Goal: Task Accomplishment & Management: Use online tool/utility

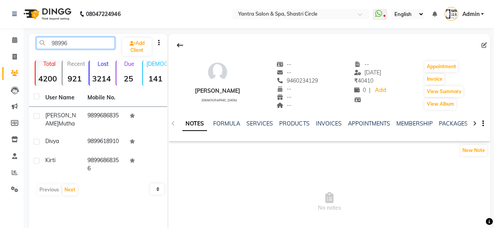
click at [88, 43] on input "98996" at bounding box center [75, 43] width 78 height 12
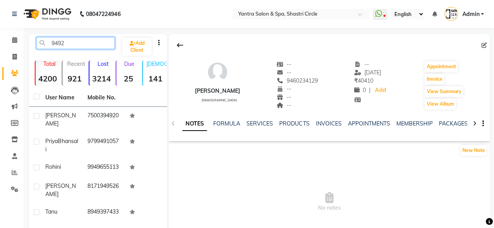
type input "94920"
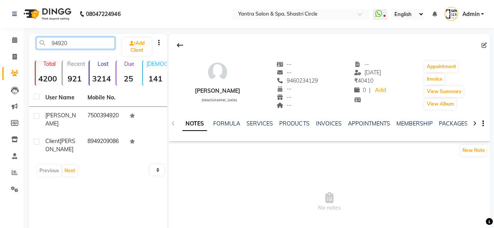
click at [83, 42] on input "94920" at bounding box center [75, 43] width 78 height 12
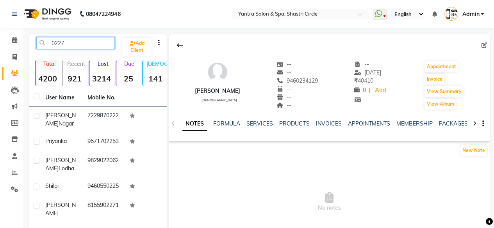
type input "02271"
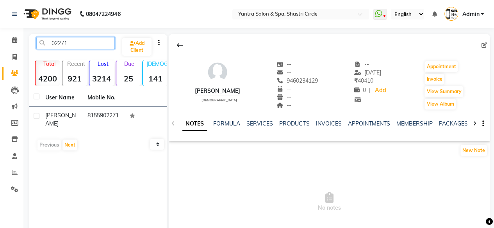
click at [83, 43] on input "02271" at bounding box center [75, 43] width 78 height 12
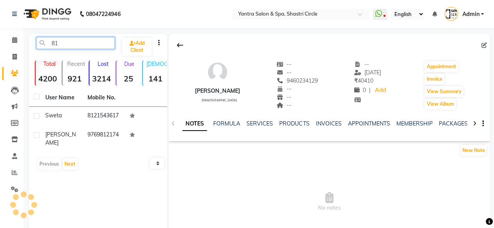
type input "8"
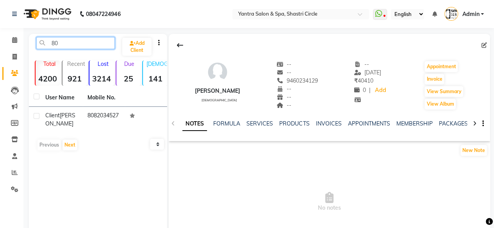
type input "8"
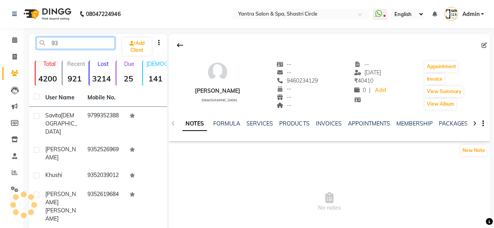
type input "9"
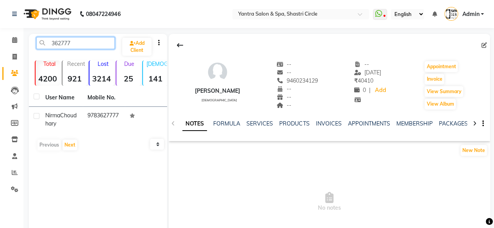
click at [73, 42] on input "362777" at bounding box center [75, 43] width 78 height 12
type input "\"
type input "2"
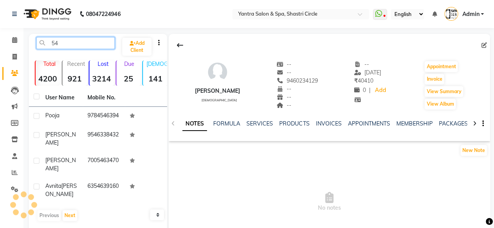
type input "5"
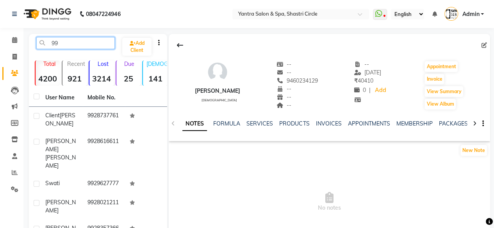
type input "9"
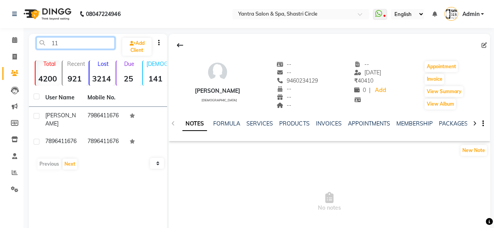
type input "1"
type input "9"
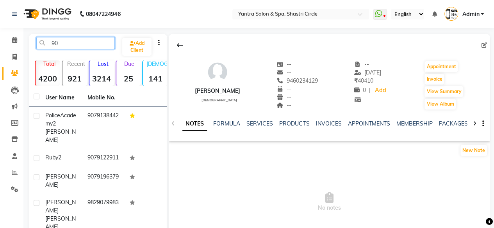
type input "9"
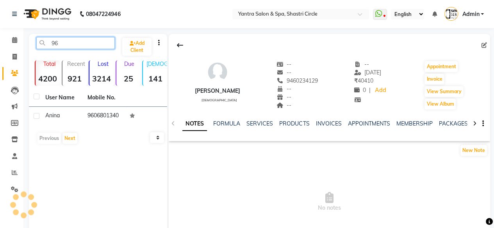
type input "9"
type input "3"
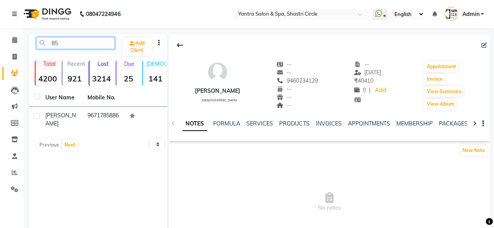
type input "8"
type input "3"
type input "8"
type input "9"
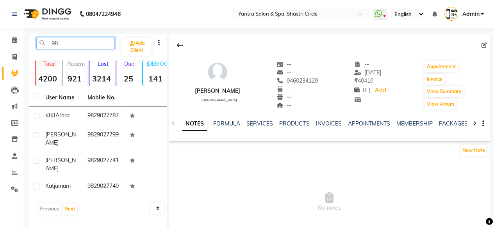
type input "9"
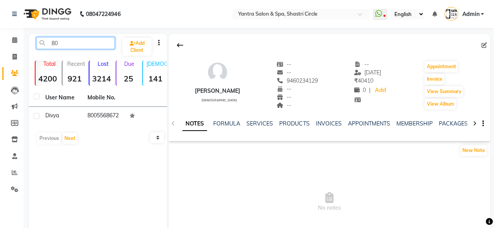
type input "8"
type input "7"
type input "8"
type input "4"
type input "8"
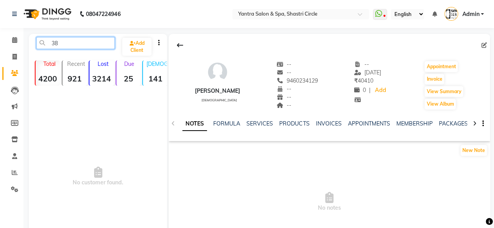
type input "3"
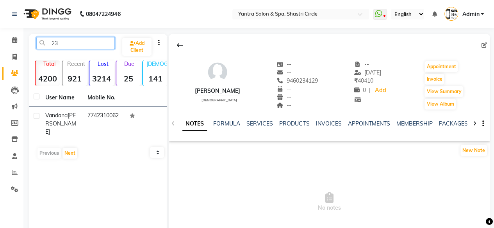
type input "2"
type input "7"
type input "9"
type input "2"
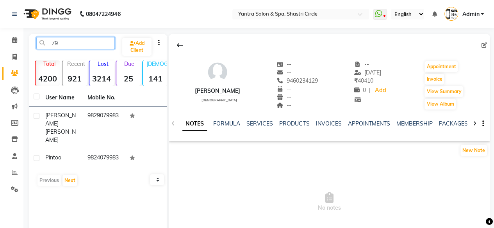
type input "7"
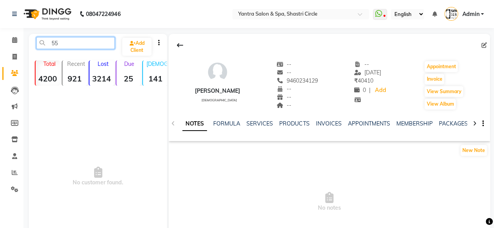
type input "5"
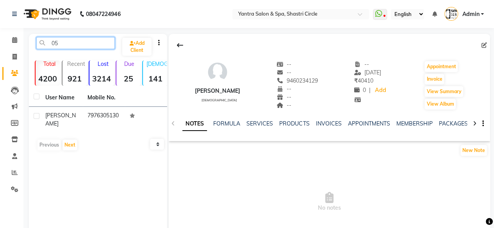
type input "0"
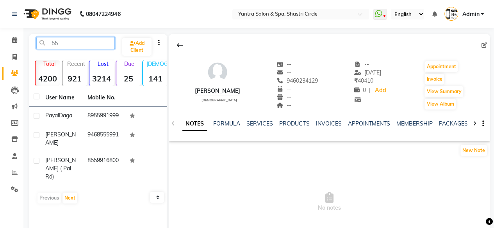
type input "5"
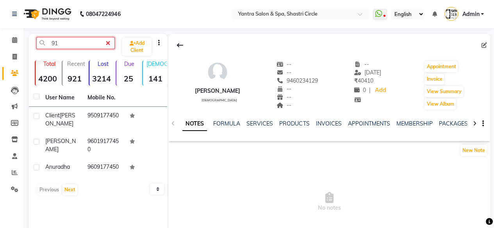
type input "9"
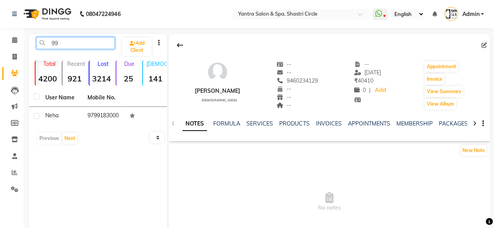
type input "9"
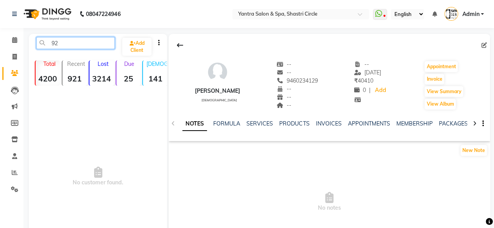
type input "9"
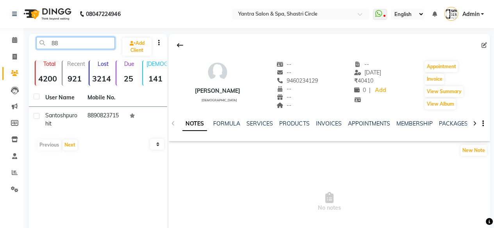
type input "8"
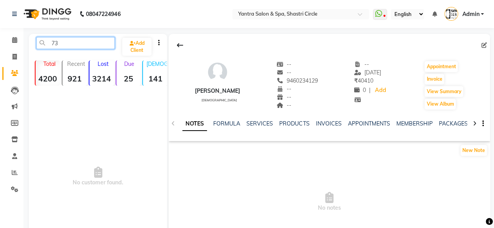
type input "7"
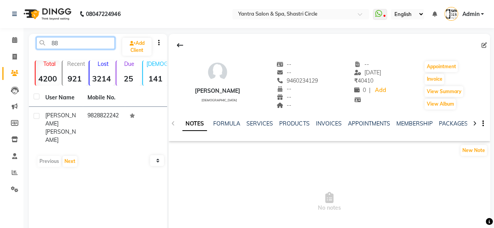
type input "8"
type input "1"
type input "3"
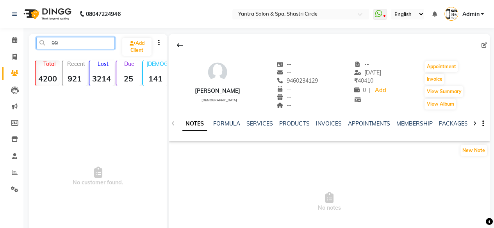
type input "9"
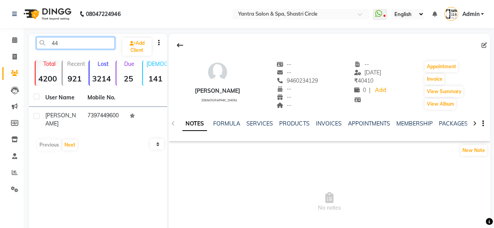
type input "4"
type input "2"
type input "8"
type input "9"
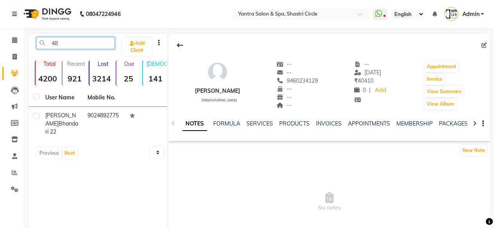
type input "4"
type input "3"
type input "7"
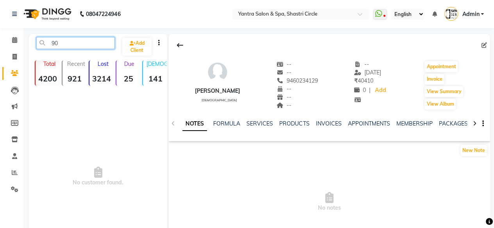
type input "9"
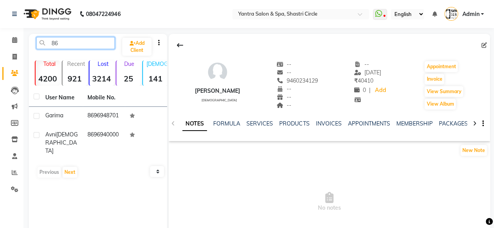
type input "8"
type input "5"
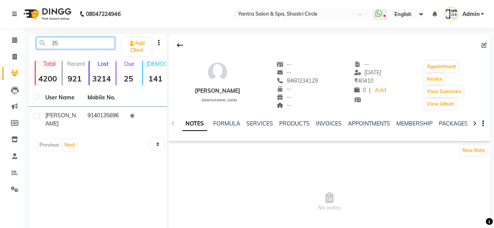
type input "3"
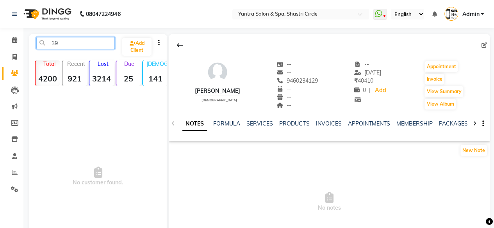
type input "3"
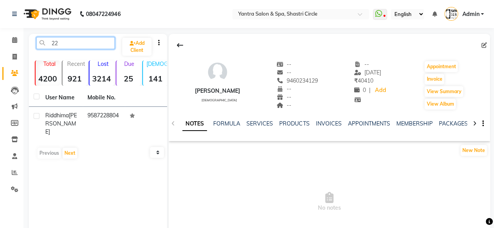
type input "2"
type input "3"
type input "0"
type input "8"
type input "1"
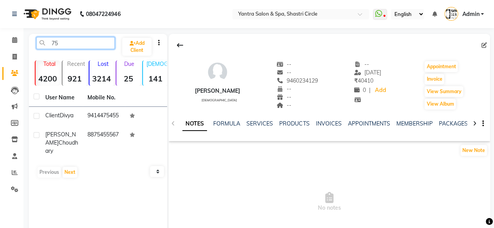
type input "7"
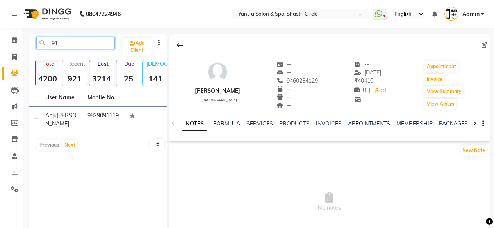
type input "9"
type input "5"
type input "7"
type input "8"
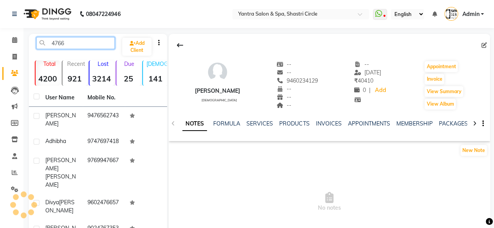
type input "47666"
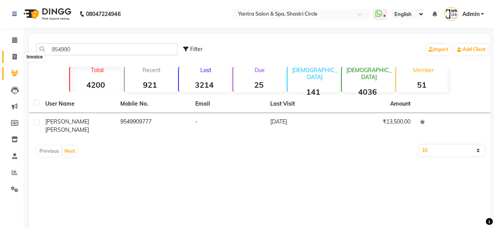
click at [16, 60] on icon at bounding box center [14, 57] width 4 height 6
select select "service"
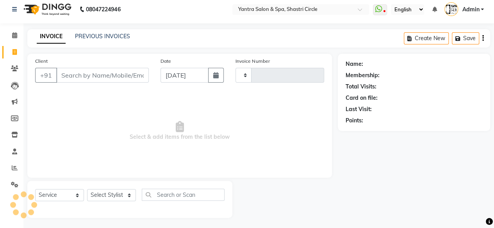
type input "3487"
select select "154"
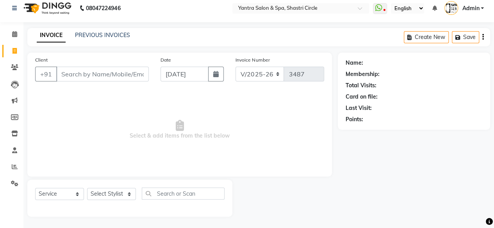
click at [100, 72] on input "Client" at bounding box center [102, 74] width 93 height 15
type input "n"
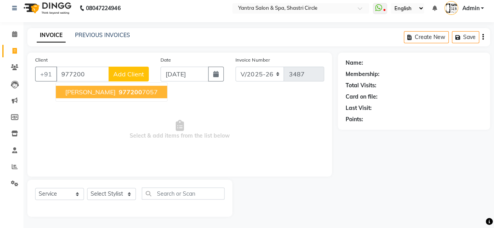
click at [111, 90] on span "Nitika Choudhary" at bounding box center [90, 92] width 50 height 8
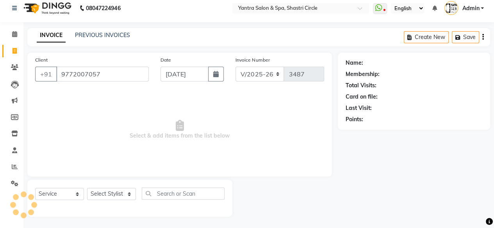
type input "9772007057"
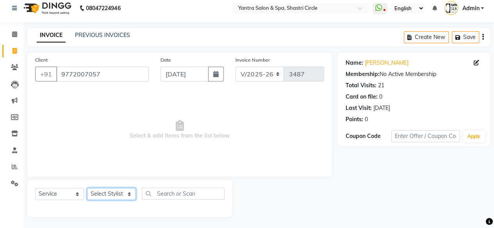
click at [108, 194] on select "Select Stylist Arvind ASHA bhawna goyal Dimple Harsha Hemlata kajal Latika luck…" at bounding box center [111, 194] width 49 height 12
select select "44022"
click at [87, 188] on select "Select Stylist Arvind ASHA bhawna goyal Dimple Harsha Hemlata kajal Latika luck…" at bounding box center [111, 194] width 49 height 12
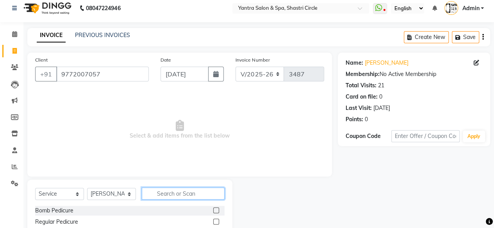
click at [192, 196] on input "text" at bounding box center [183, 194] width 83 height 12
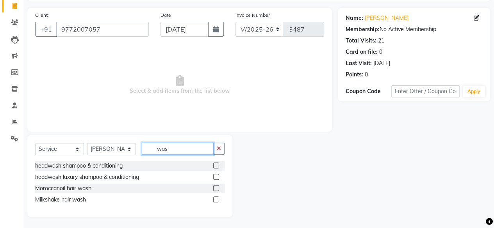
scroll to position [51, 0]
type input "was"
click at [215, 167] on label at bounding box center [216, 165] width 6 height 6
click at [215, 167] on input "checkbox" at bounding box center [215, 165] width 5 height 5
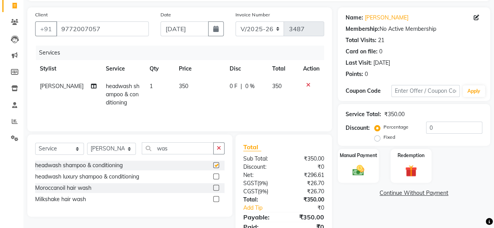
checkbox input "false"
click at [178, 151] on input "was" at bounding box center [178, 149] width 72 height 12
click at [178, 151] on input "c" at bounding box center [178, 149] width 72 height 12
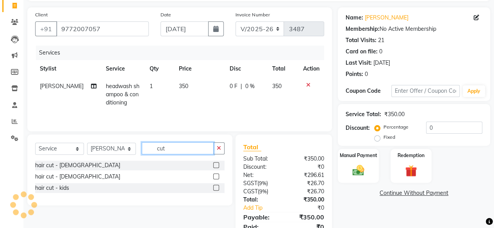
type input "cut"
click at [215, 165] on label at bounding box center [216, 165] width 6 height 6
click at [215, 165] on input "checkbox" at bounding box center [215, 165] width 5 height 5
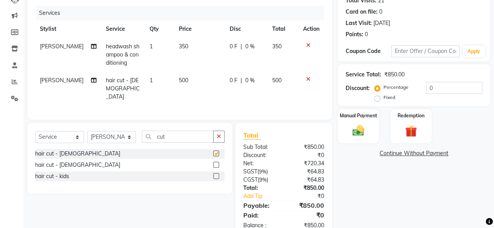
scroll to position [109, 0]
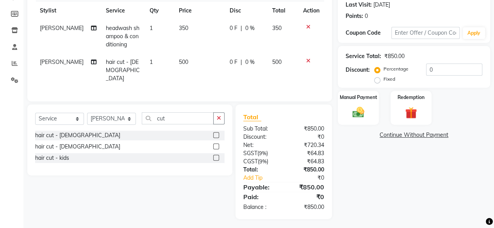
checkbox input "false"
click at [351, 124] on div "Manual Payment" at bounding box center [358, 108] width 43 height 36
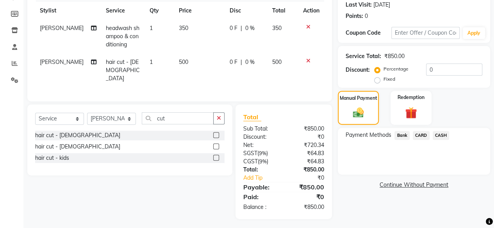
click at [442, 138] on span "CASH" at bounding box center [441, 135] width 17 height 9
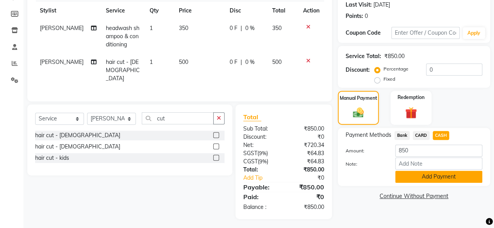
click at [433, 177] on button "Add Payment" at bounding box center [438, 177] width 87 height 12
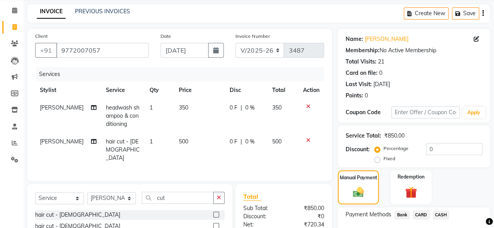
scroll to position [78, 0]
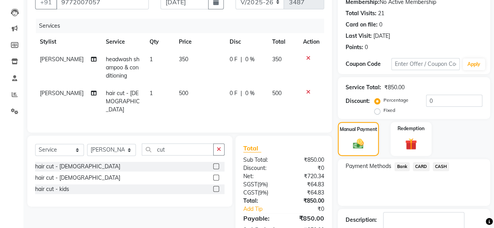
click at [442, 169] on span "CASH" at bounding box center [441, 166] width 17 height 9
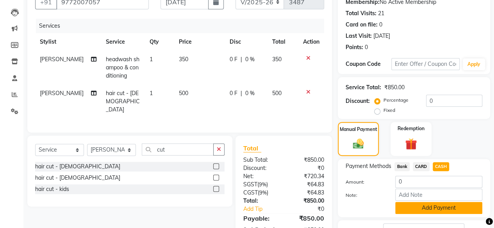
click at [431, 203] on button "Add Payment" at bounding box center [438, 208] width 87 height 12
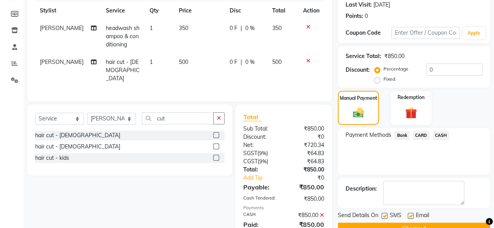
scroll to position [137, 0]
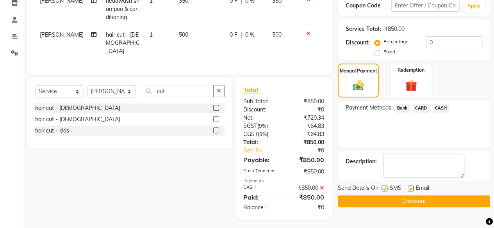
click at [440, 199] on button "Checkout" at bounding box center [414, 202] width 152 height 12
